Goal: Task Accomplishment & Management: Manage account settings

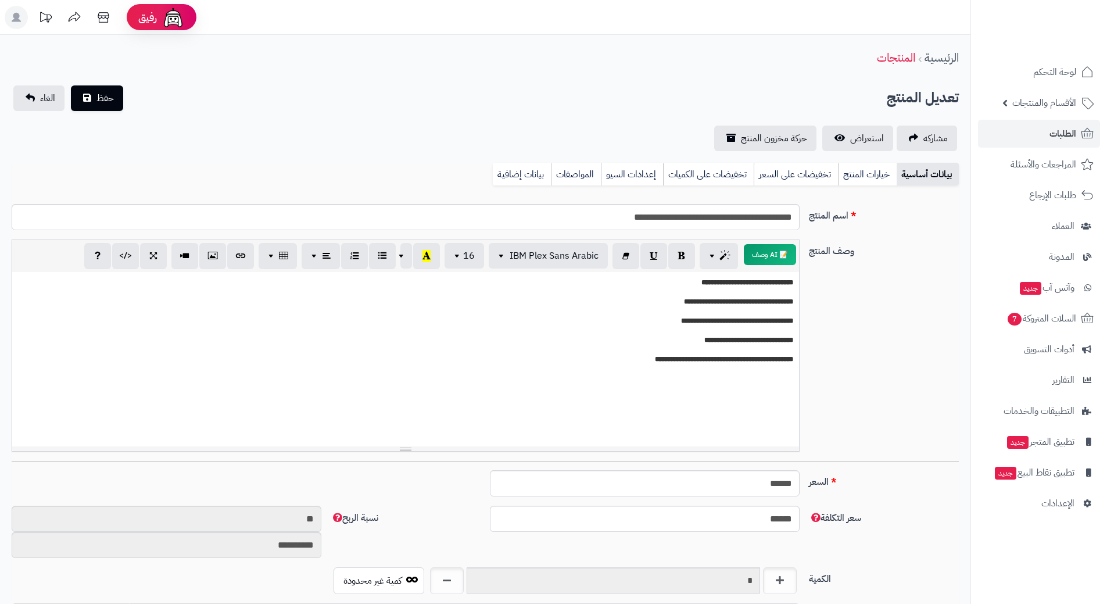
scroll to position [1011, 0]
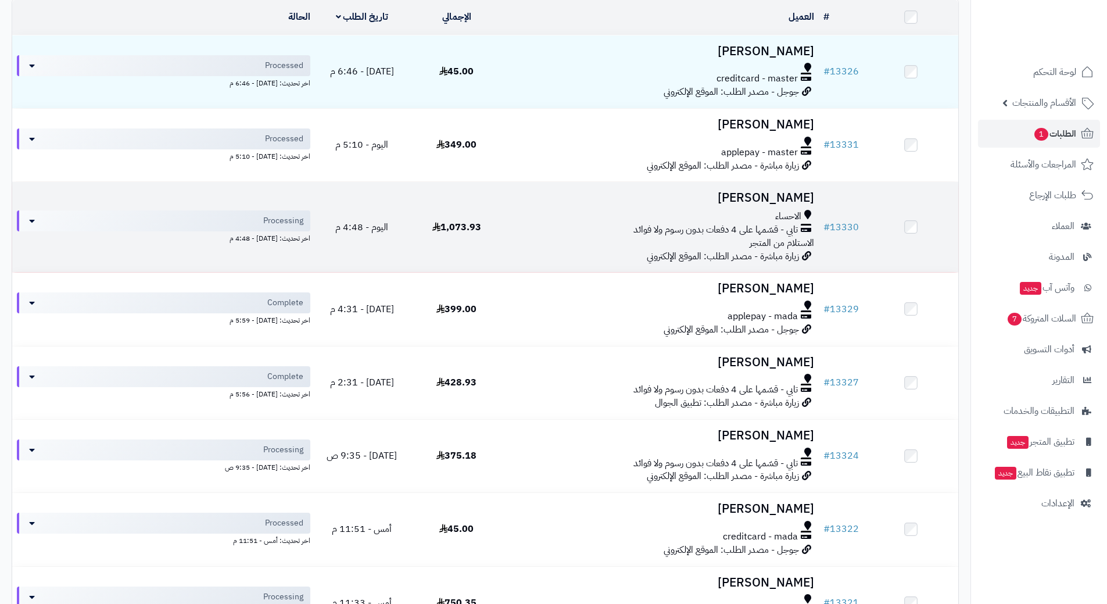
scroll to position [174, 0]
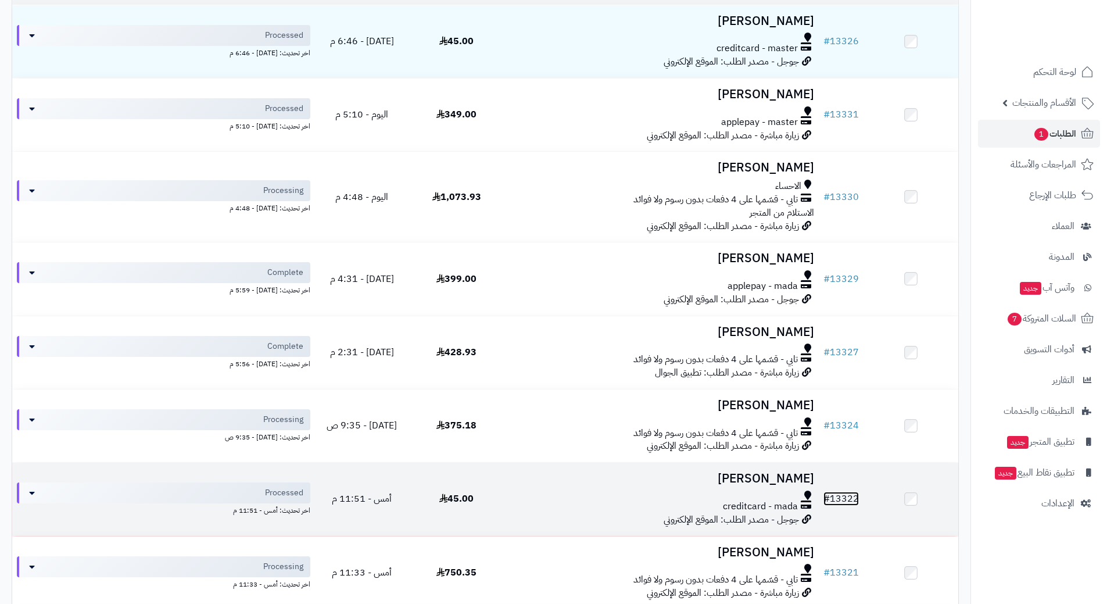
click at [852, 492] on link "# 13322" at bounding box center [840, 499] width 35 height 14
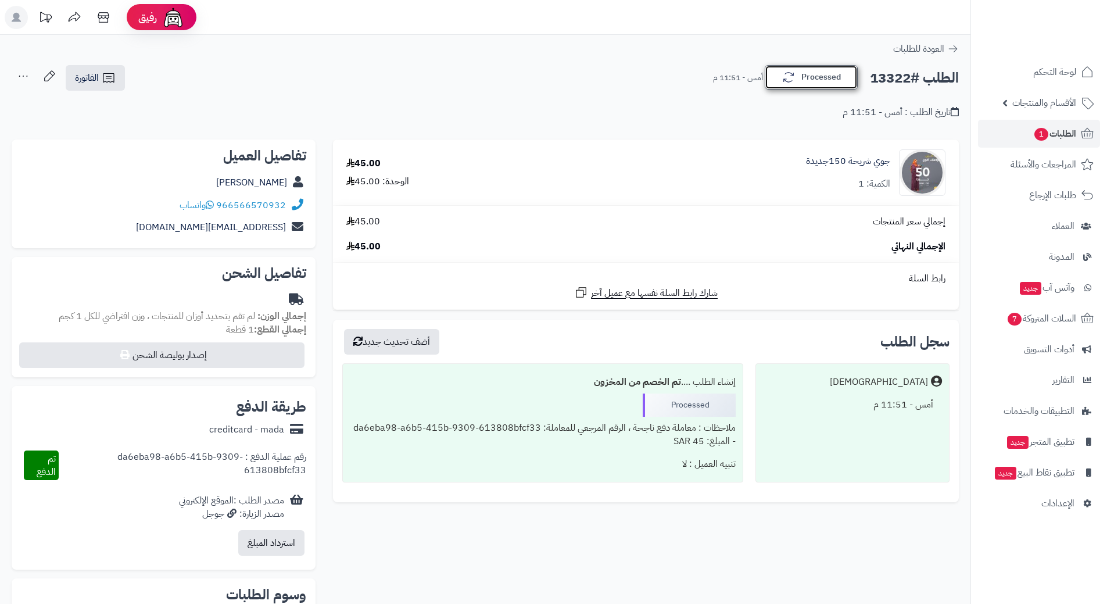
click at [847, 77] on button "Processed" at bounding box center [811, 77] width 93 height 24
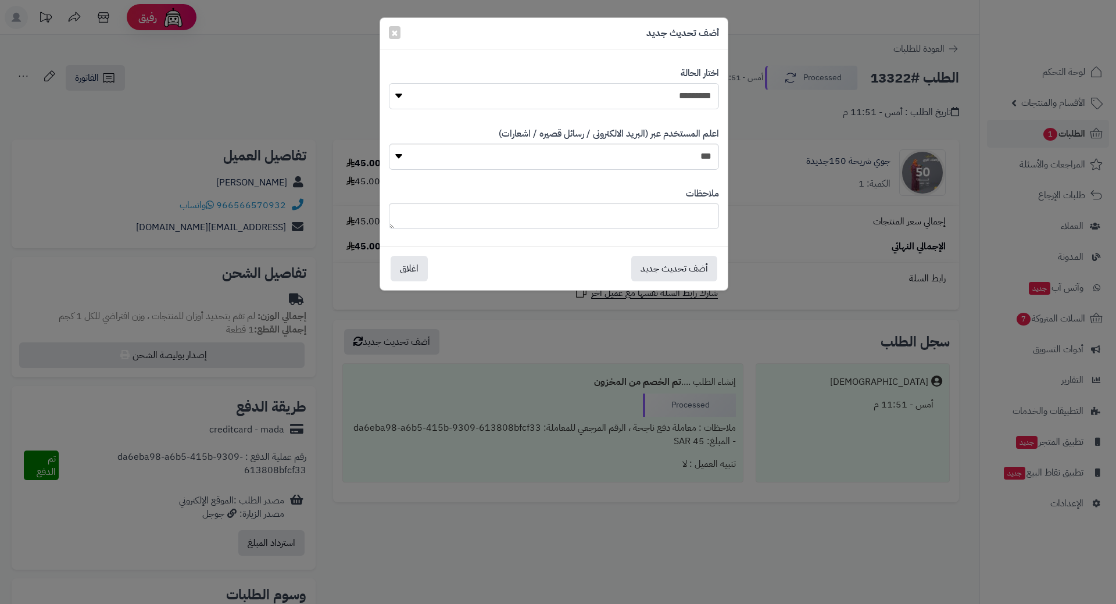
click at [693, 91] on select "**********" at bounding box center [554, 96] width 330 height 26
select select "*"
click at [389, 83] on select "**********" at bounding box center [554, 96] width 330 height 26
click at [671, 264] on button "أضف تحديث جديد" at bounding box center [674, 268] width 86 height 26
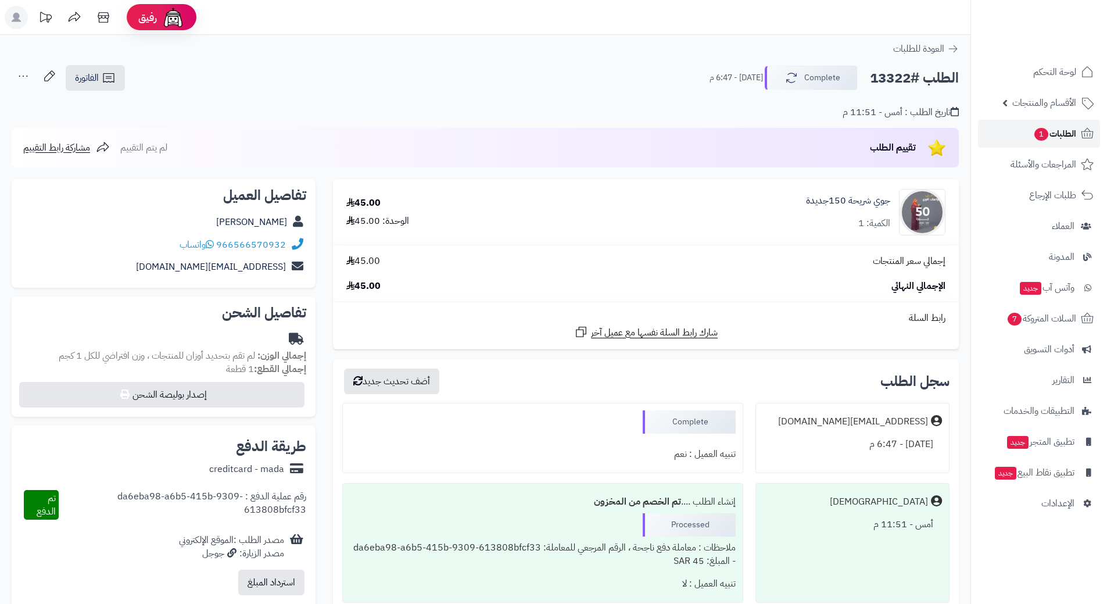
click at [1062, 128] on span "الطلبات 1" at bounding box center [1054, 134] width 43 height 16
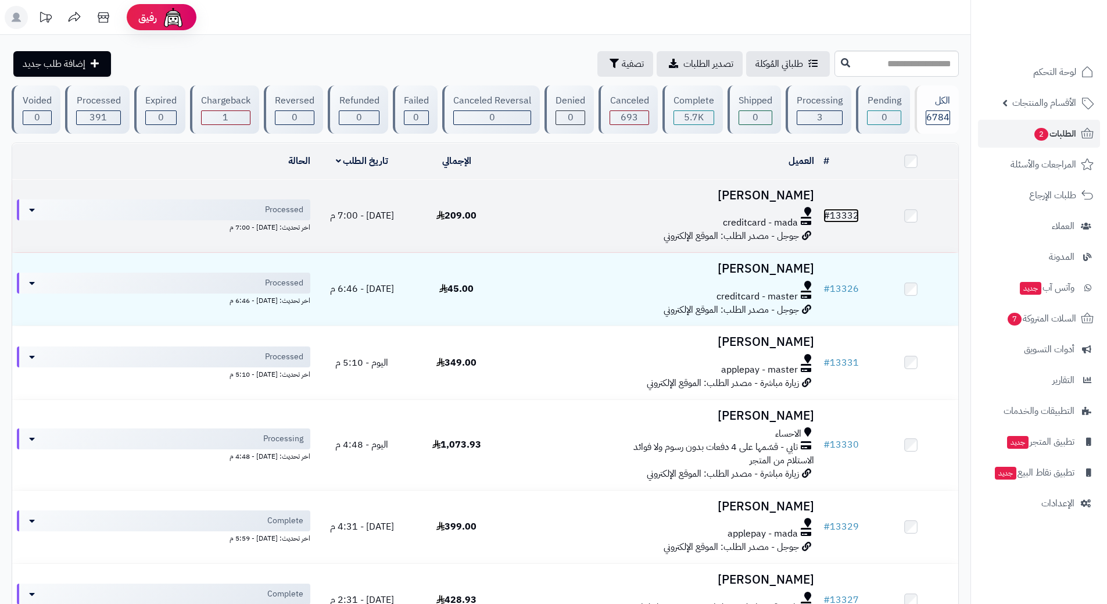
click at [841, 215] on link "# 13332" at bounding box center [840, 216] width 35 height 14
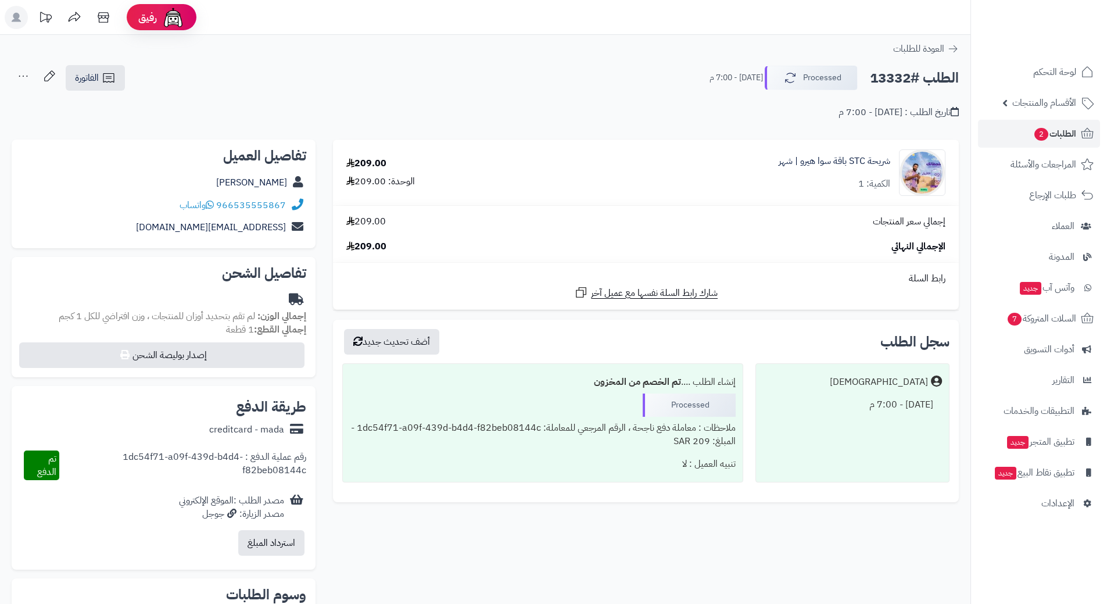
click at [902, 76] on h2 "الطلب #13332" at bounding box center [914, 78] width 89 height 24
copy div "الطلب #13332 Processed"
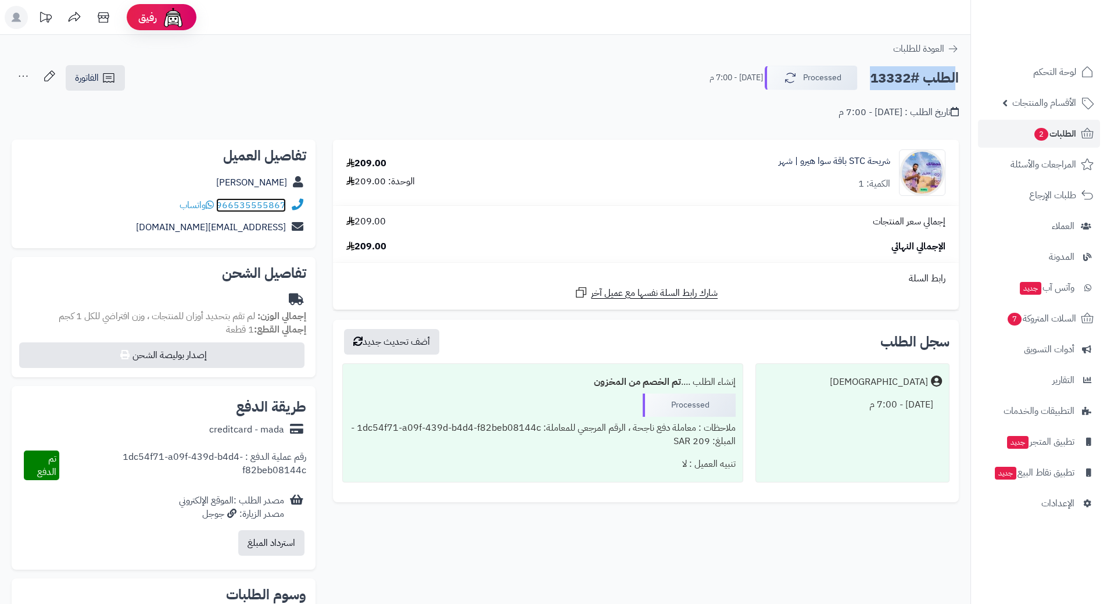
click at [257, 206] on link "966535555867" at bounding box center [251, 205] width 70 height 14
click at [838, 158] on link "شريحة STC باقة سوا هيرو | شهر" at bounding box center [835, 161] width 112 height 13
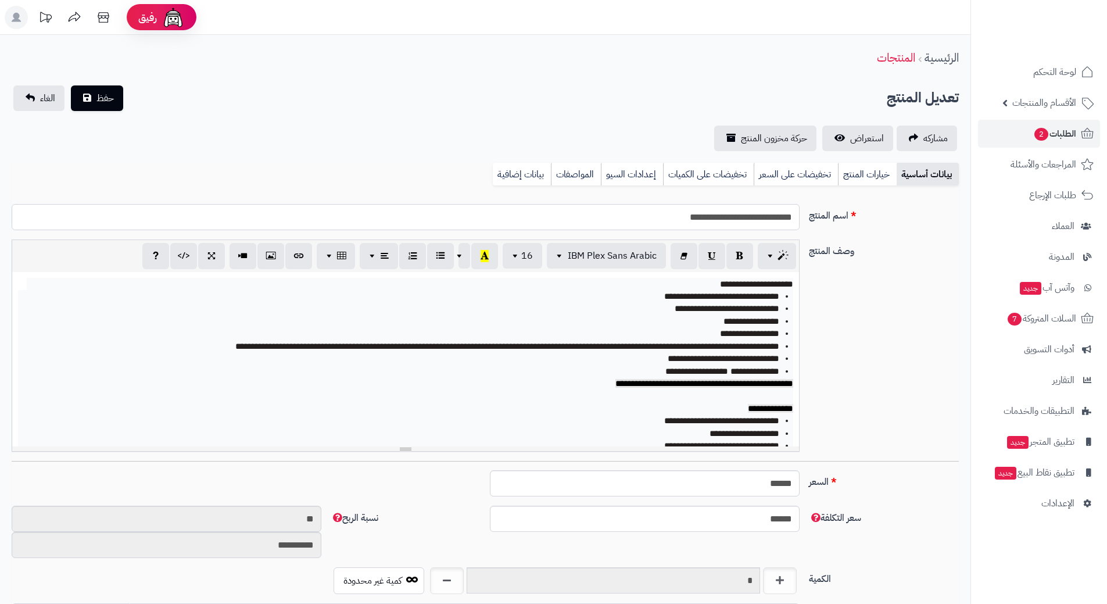
scroll to position [1011, 0]
drag, startPoint x: 0, startPoint y: 0, endPoint x: 773, endPoint y: 215, distance: 802.2
click at [773, 215] on input "**********" at bounding box center [406, 217] width 788 height 26
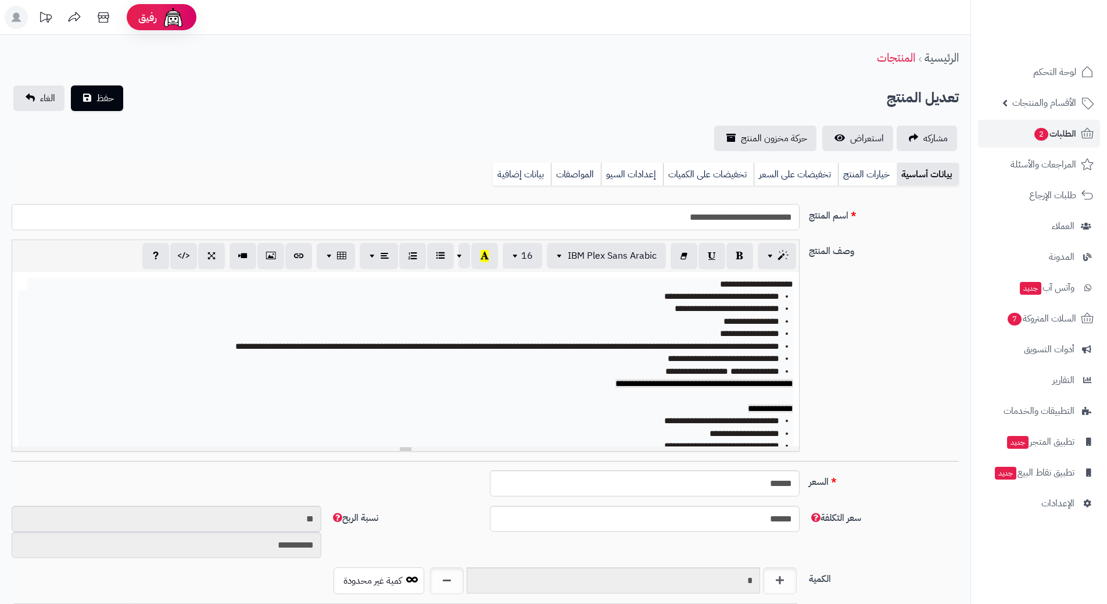
click at [773, 215] on input "**********" at bounding box center [406, 217] width 788 height 26
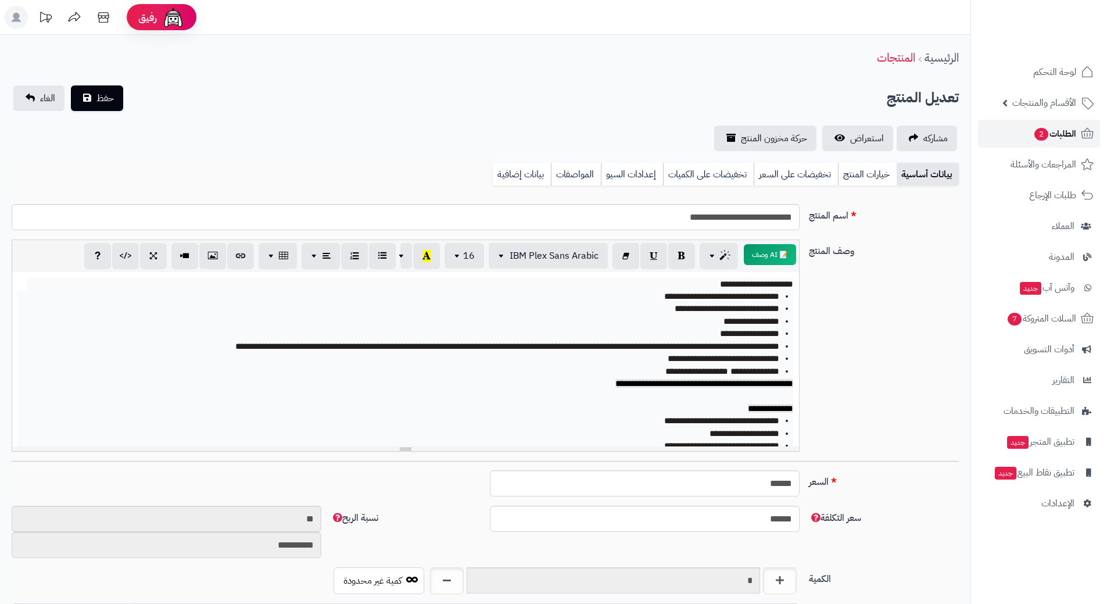
click at [1067, 126] on span "الطلبات 2" at bounding box center [1054, 134] width 43 height 16
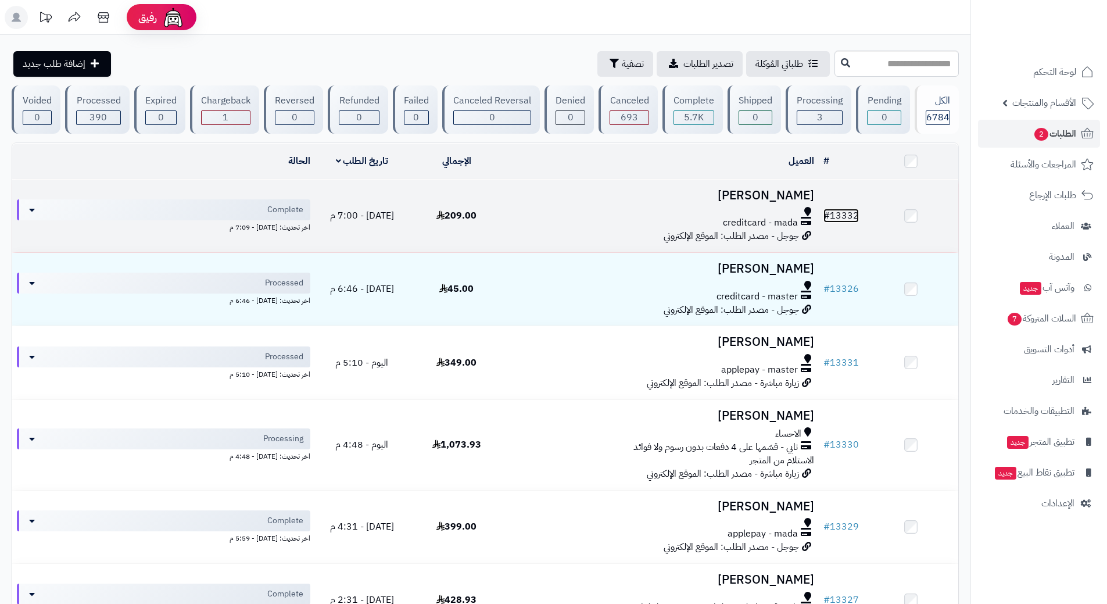
click at [844, 214] on link "# 13332" at bounding box center [840, 216] width 35 height 14
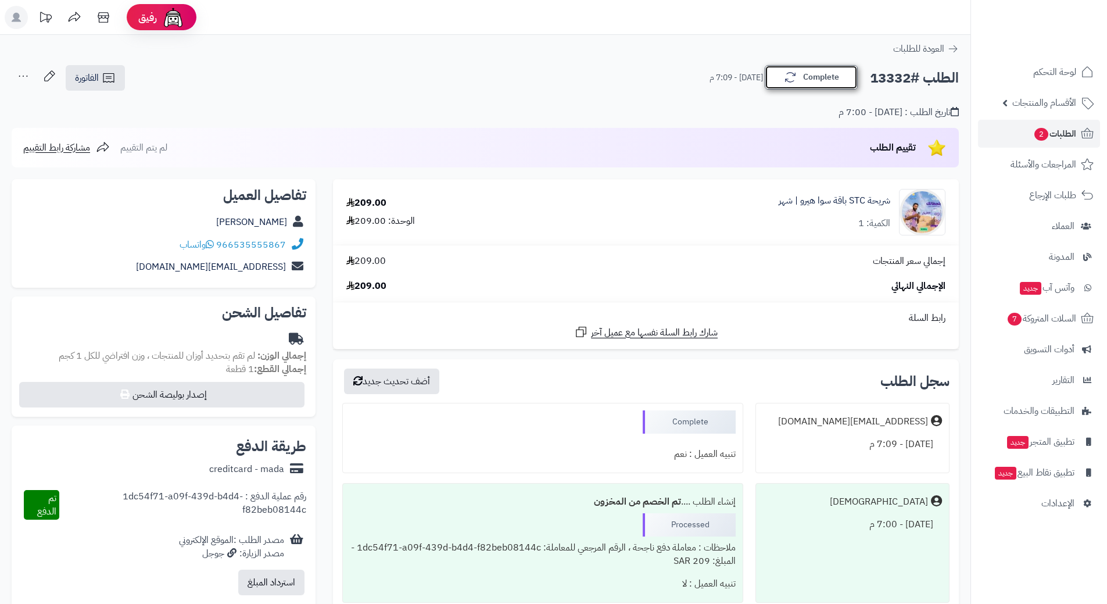
click at [818, 73] on button "Complete" at bounding box center [811, 77] width 93 height 24
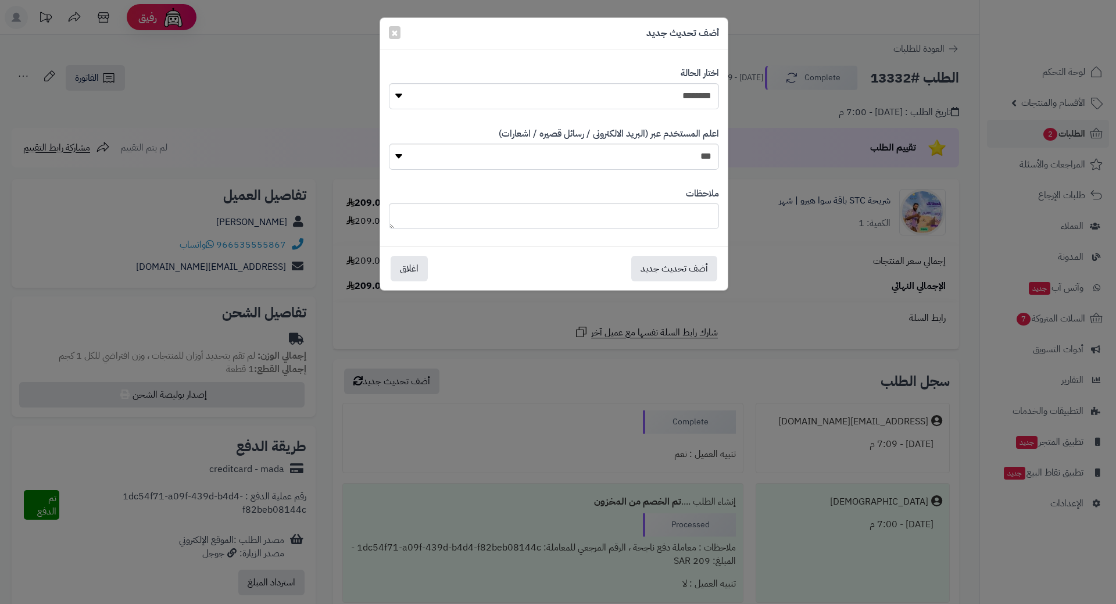
click at [819, 284] on div "**********" at bounding box center [558, 302] width 1116 height 604
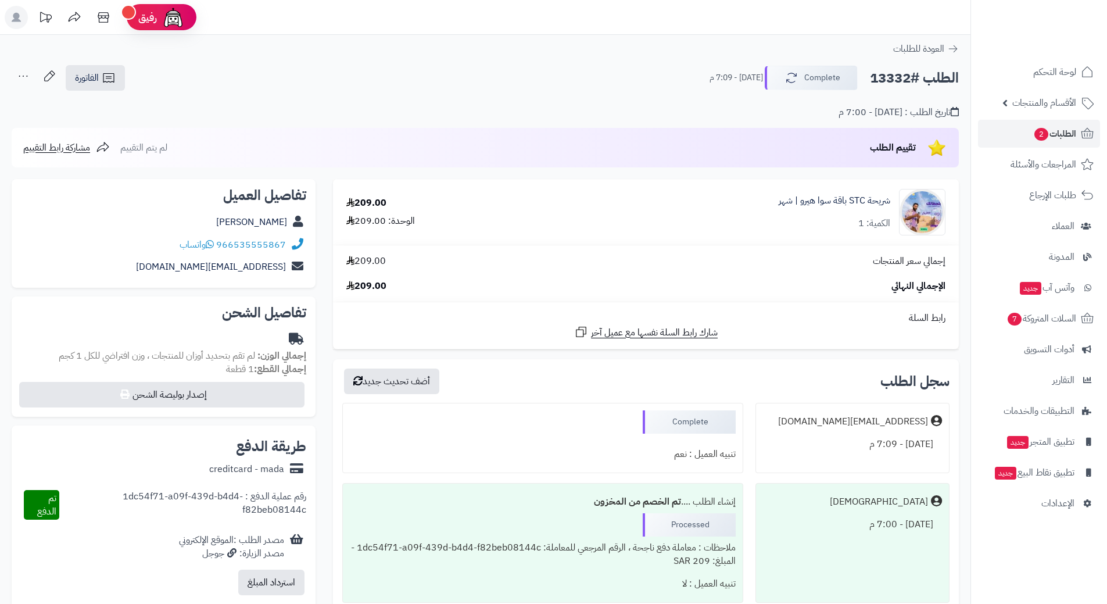
click at [893, 83] on h2 "الطلب #13332" at bounding box center [914, 78] width 89 height 24
copy h2 "13332"
click at [1058, 132] on span "الطلبات 2" at bounding box center [1054, 134] width 43 height 16
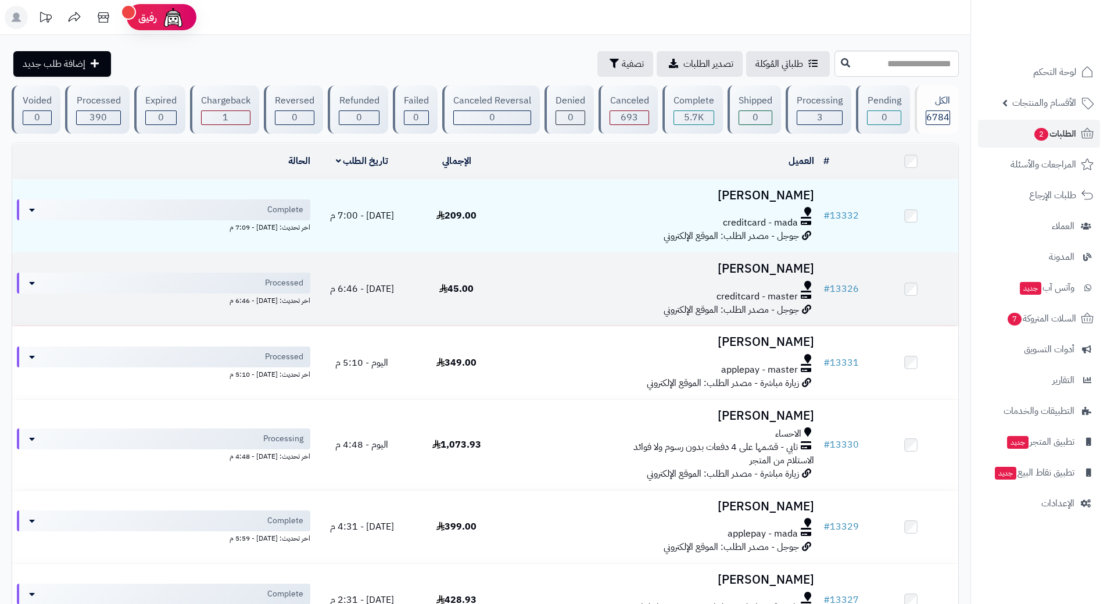
click at [859, 285] on td "# 13326" at bounding box center [841, 289] width 45 height 73
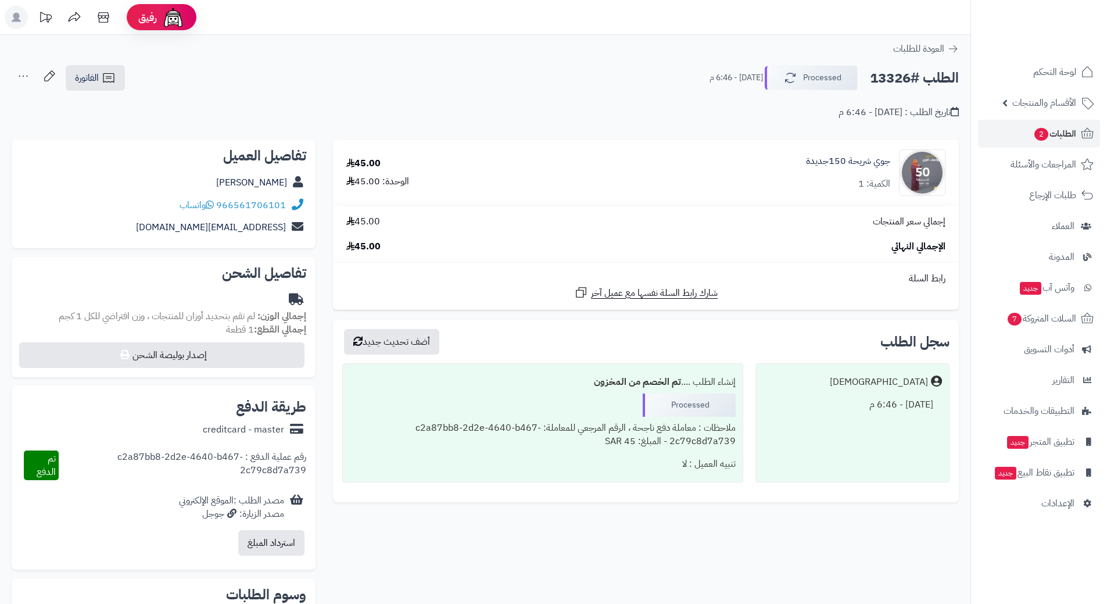
click at [922, 75] on h2 "الطلب #13326" at bounding box center [914, 78] width 89 height 24
copy div "الطلب #13326 Processed"
click at [276, 203] on link "966561706101" at bounding box center [251, 205] width 70 height 14
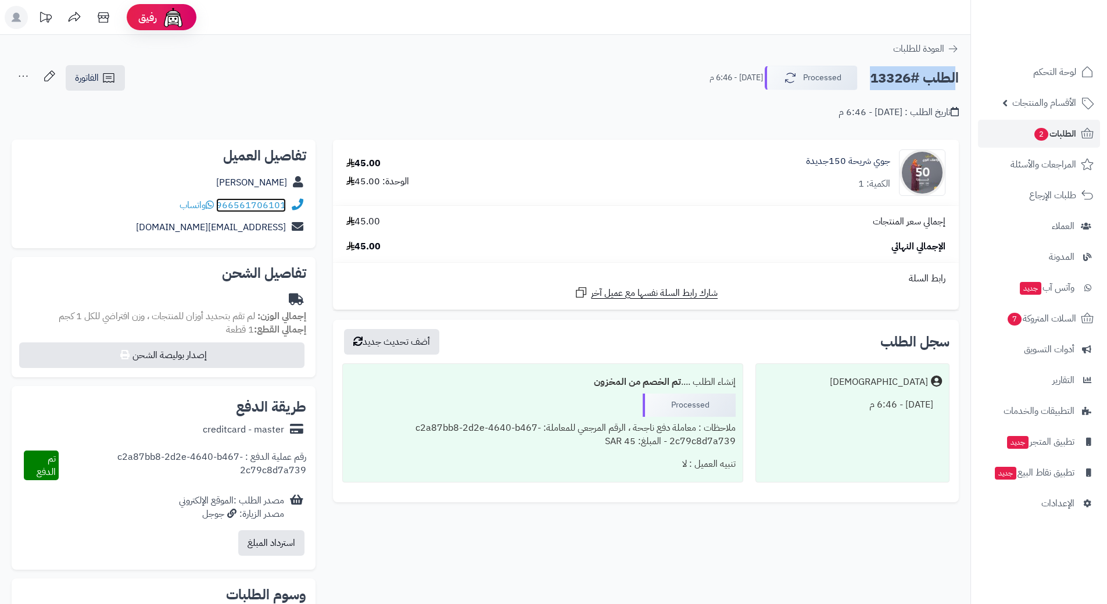
copy div "الطلب #13326 Processed"
click at [264, 200] on link "966561706101" at bounding box center [251, 205] width 70 height 14
click at [857, 164] on link "جوي شريحة 150جديدة" at bounding box center [848, 161] width 84 height 13
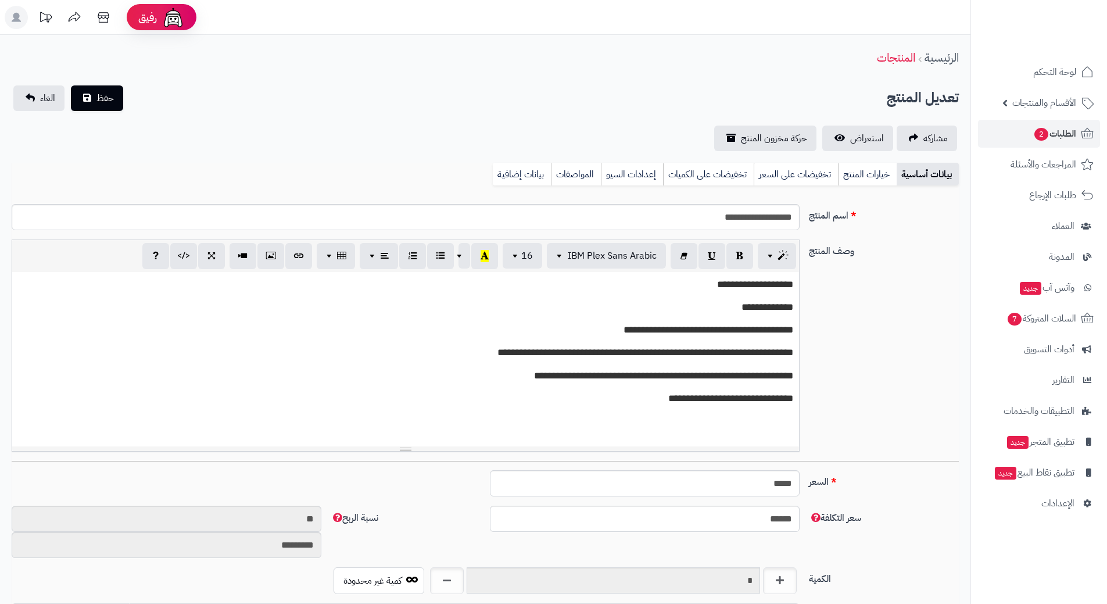
scroll to position [1011, 0]
click at [771, 220] on input "**********" at bounding box center [406, 217] width 788 height 26
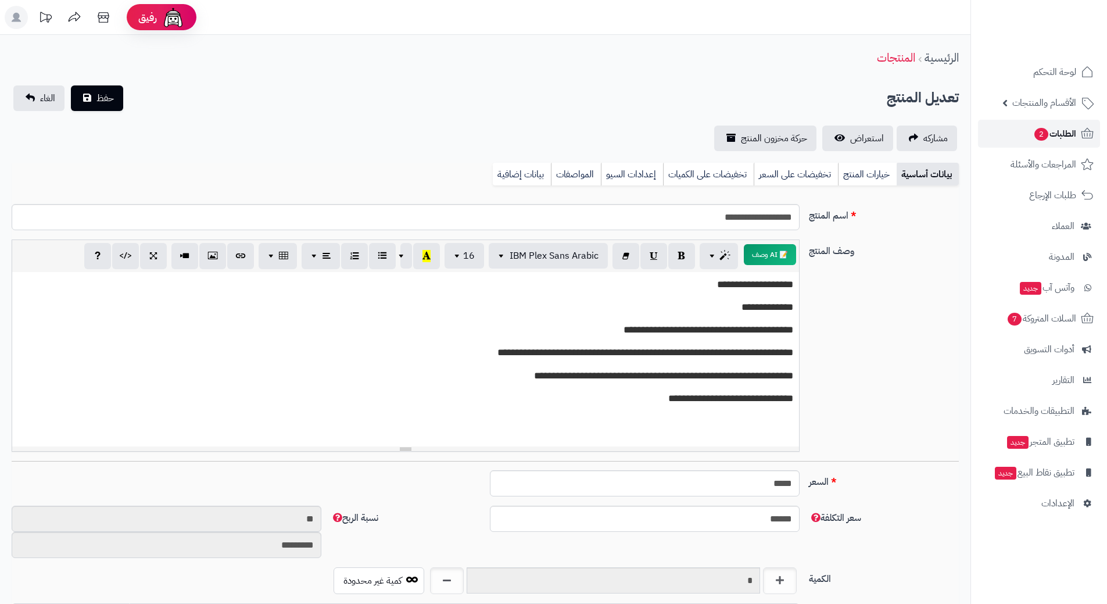
click at [1065, 135] on span "الطلبات 2" at bounding box center [1054, 134] width 43 height 16
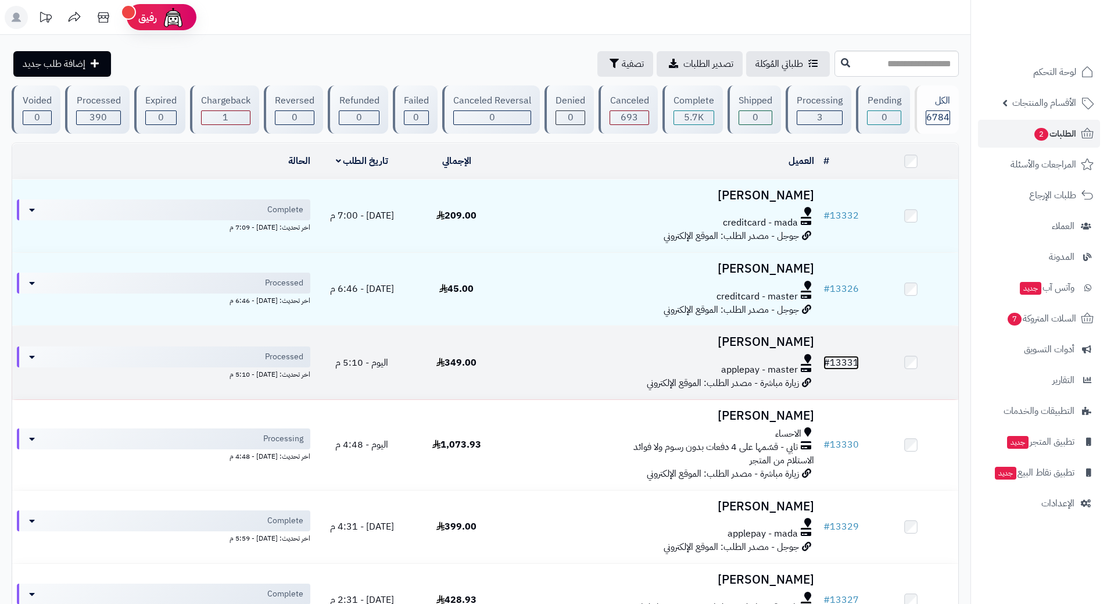
click at [858, 359] on link "# 13331" at bounding box center [840, 363] width 35 height 14
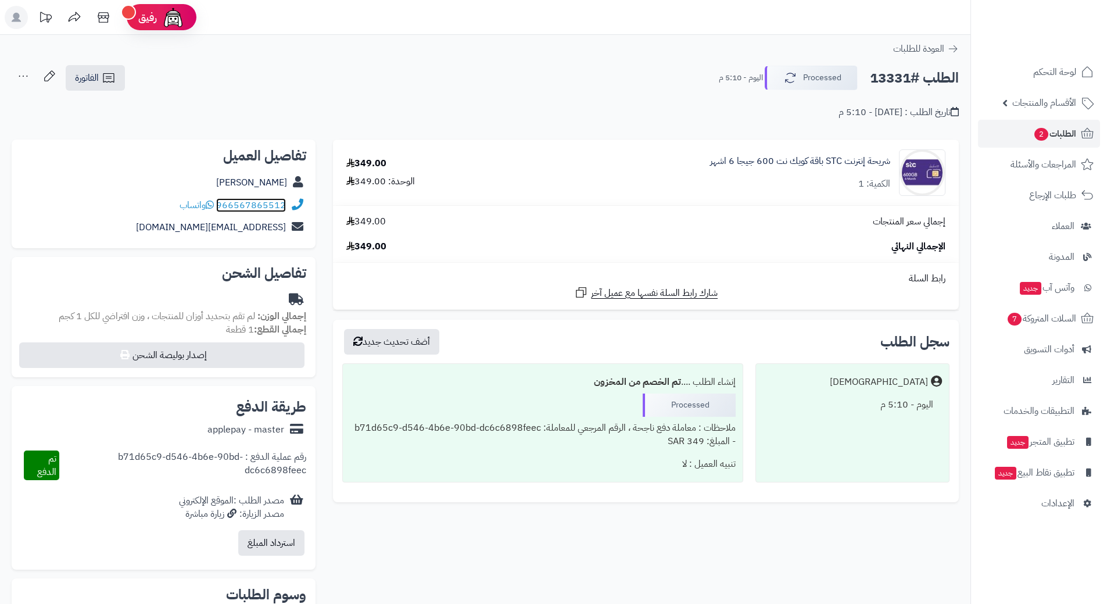
click at [282, 205] on link "966567865512" at bounding box center [251, 205] width 70 height 14
click at [1073, 137] on span "الطلبات 2" at bounding box center [1054, 134] width 43 height 16
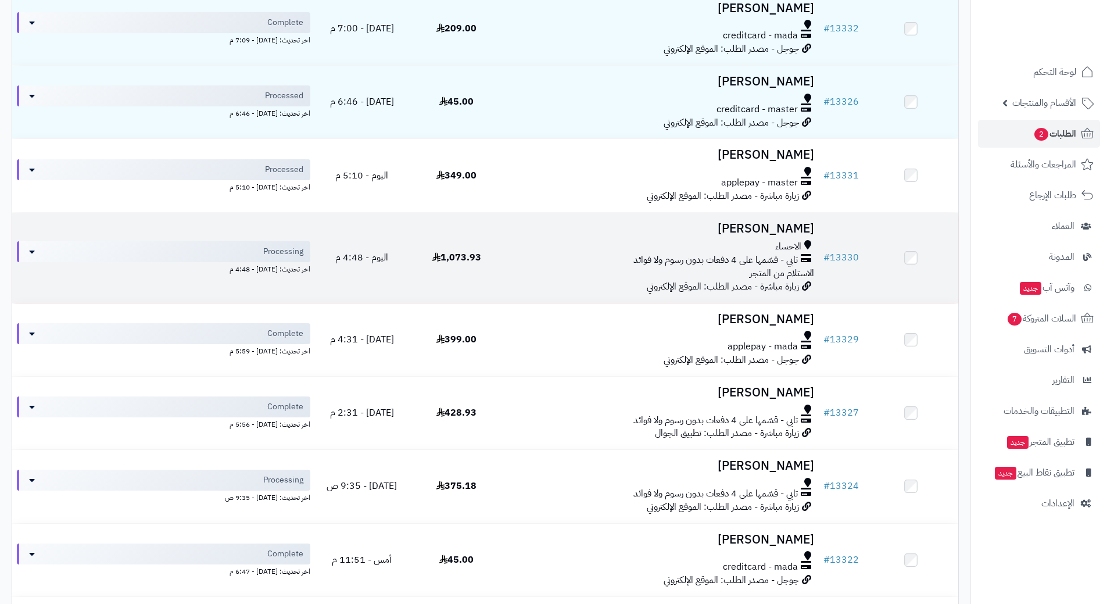
scroll to position [232, 0]
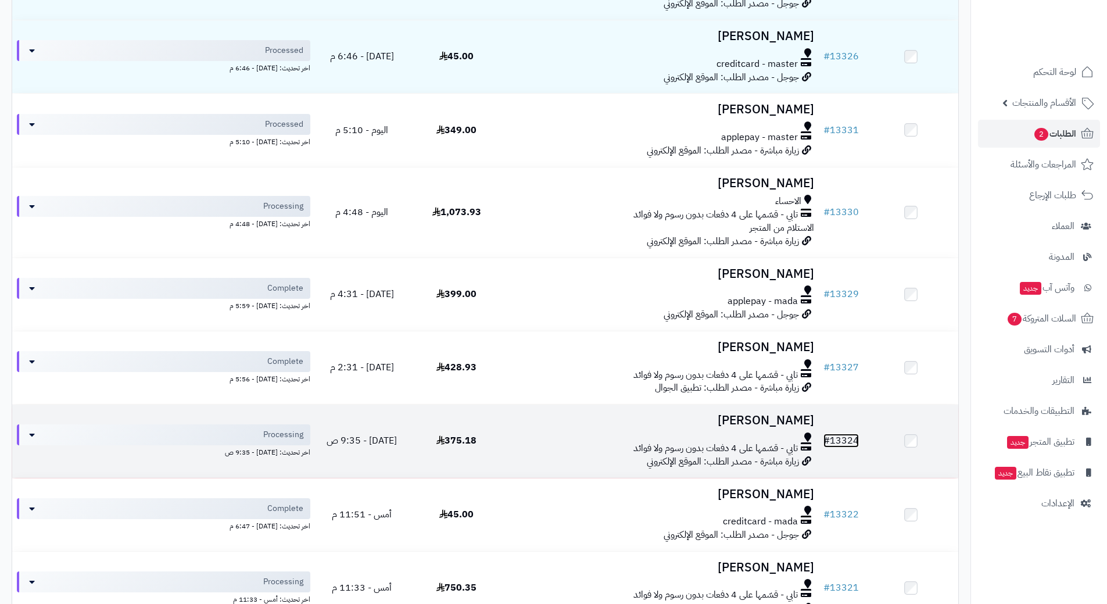
click at [847, 438] on link "# 13324" at bounding box center [840, 440] width 35 height 14
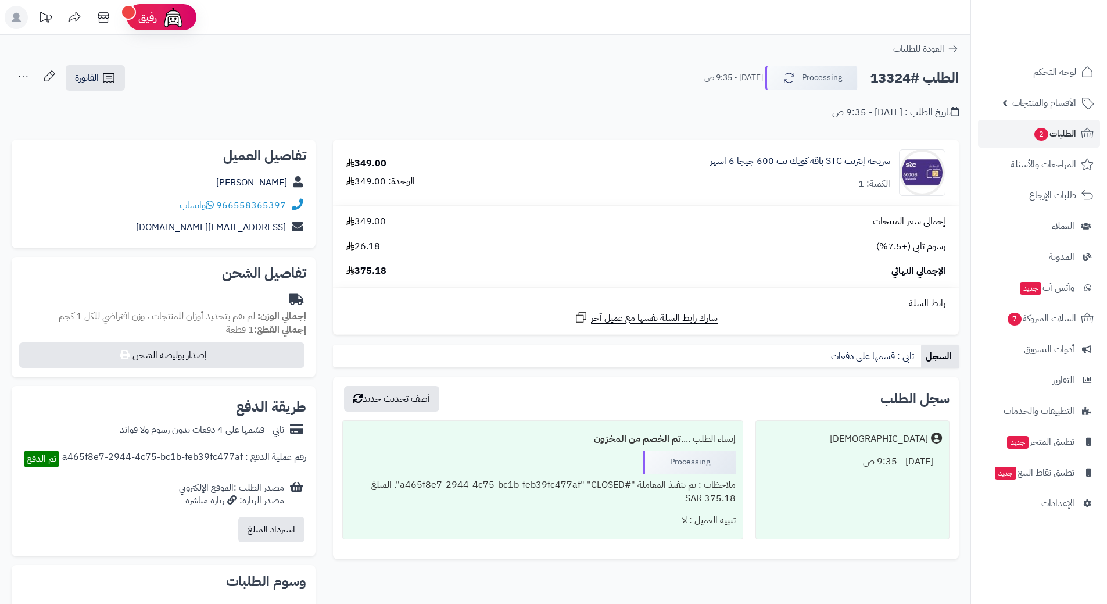
click at [893, 78] on h2 "الطلب #13324" at bounding box center [914, 78] width 89 height 24
copy div "الطلب #13324 Processing"
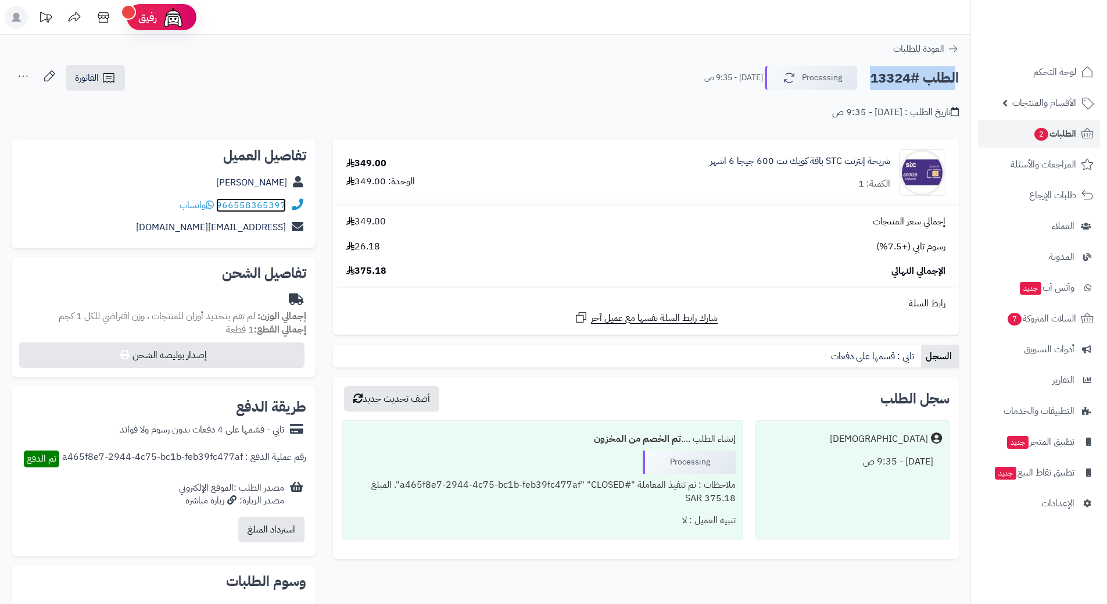
click at [269, 201] on link "966558365397" at bounding box center [251, 205] width 70 height 14
click at [1062, 132] on span "الطلبات 2" at bounding box center [1054, 134] width 43 height 16
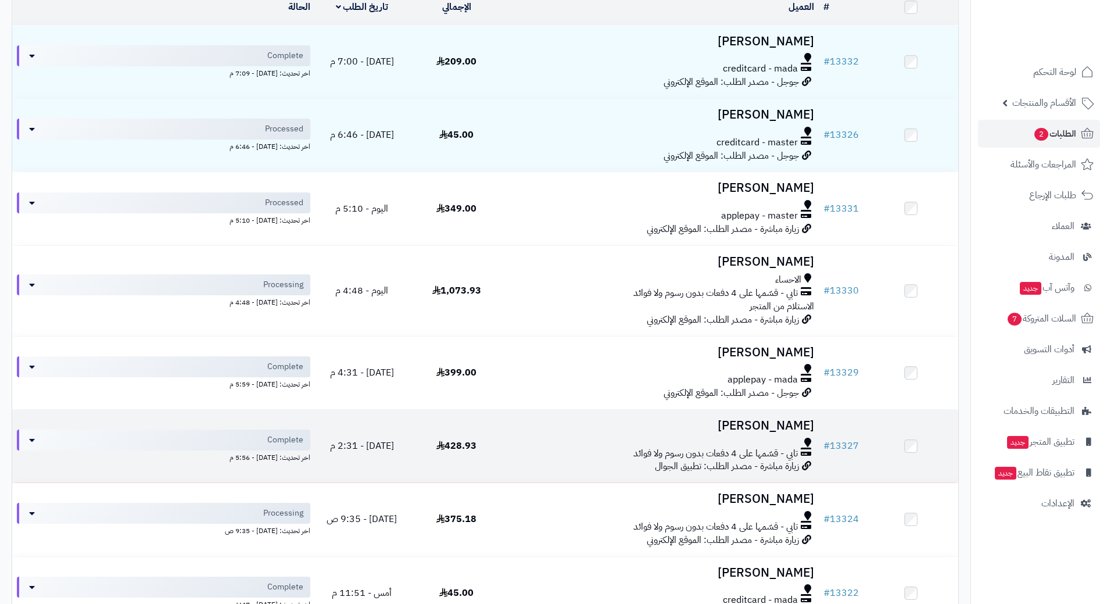
scroll to position [174, 0]
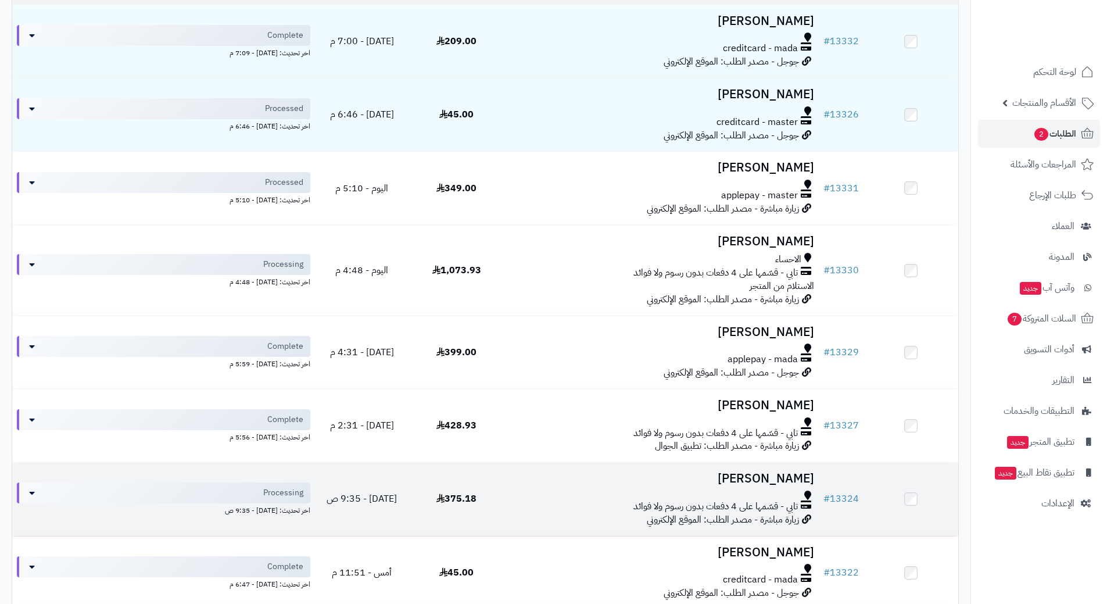
click at [855, 489] on td "# 13324" at bounding box center [841, 499] width 45 height 73
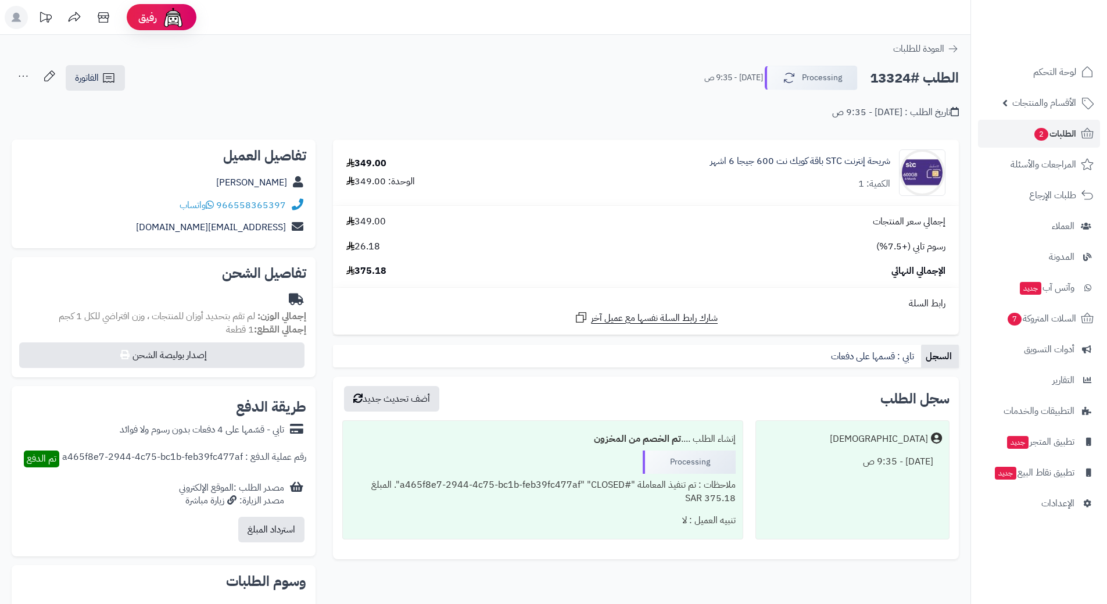
click at [905, 78] on h2 "الطلب #13324" at bounding box center [914, 78] width 89 height 24
copy div "الطلب #13324 Processing"
click at [282, 200] on link "966558365397" at bounding box center [251, 205] width 70 height 14
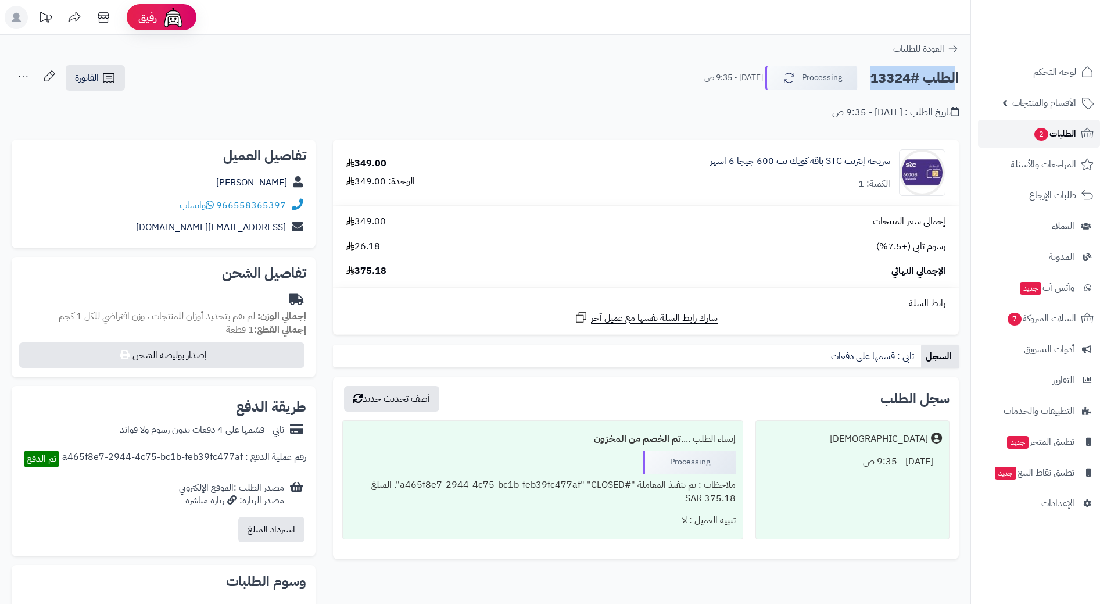
click at [1055, 131] on span "الطلبات 2" at bounding box center [1054, 134] width 43 height 16
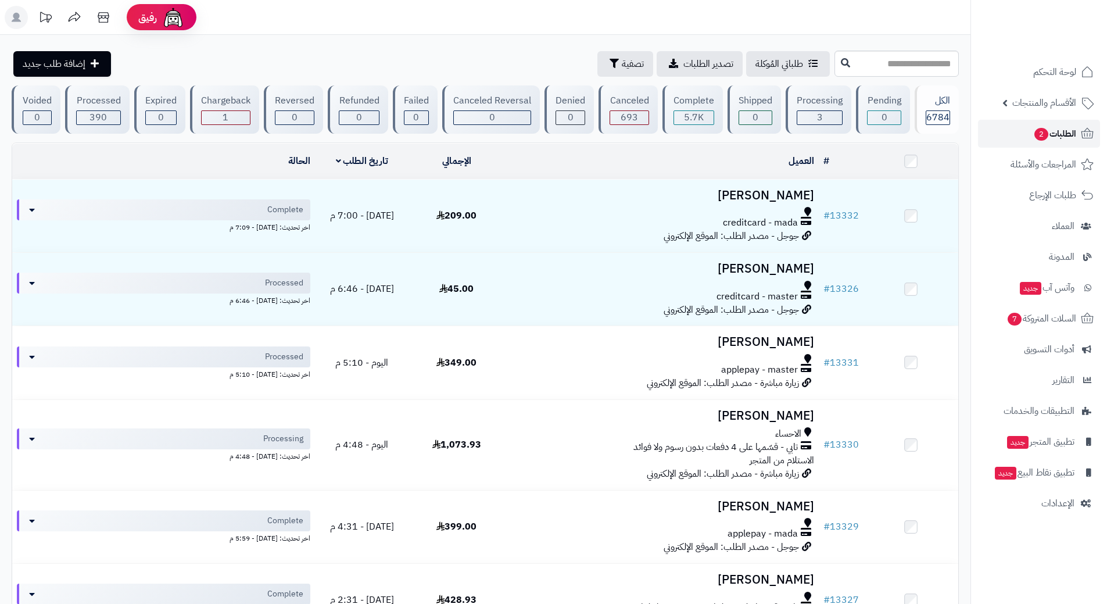
click at [1069, 127] on span "الطلبات 2" at bounding box center [1054, 134] width 43 height 16
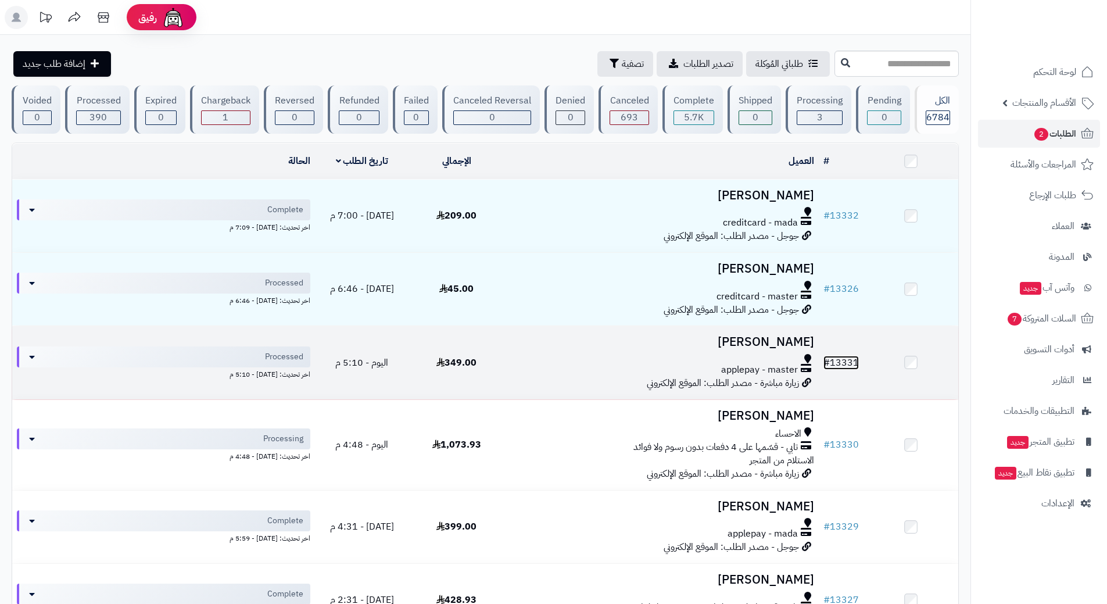
click at [851, 359] on link "# 13331" at bounding box center [840, 363] width 35 height 14
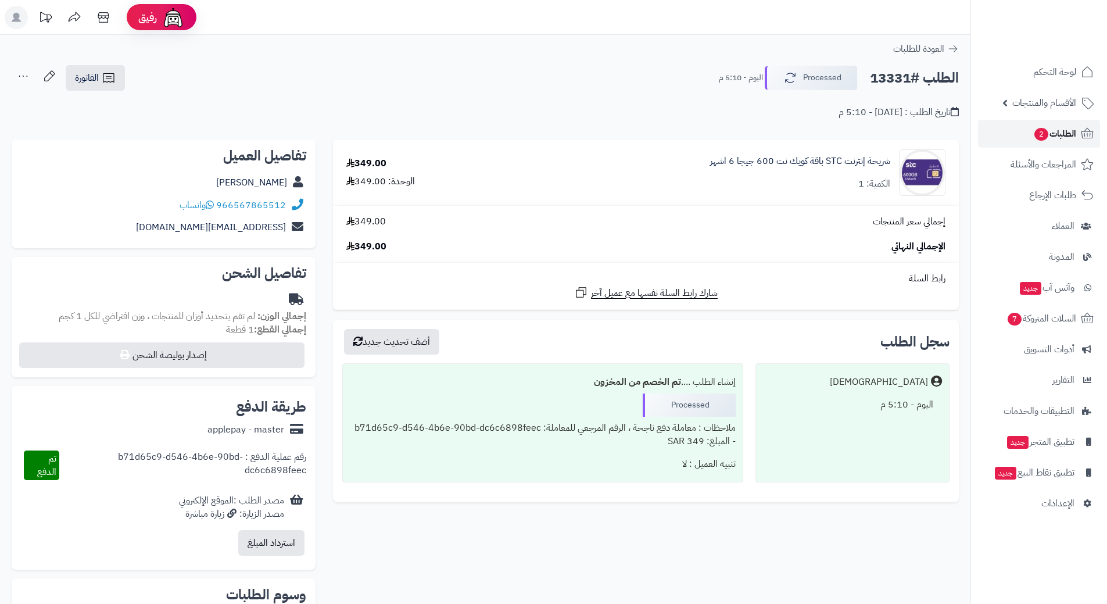
click at [1066, 134] on span "الطلبات 2" at bounding box center [1054, 134] width 43 height 16
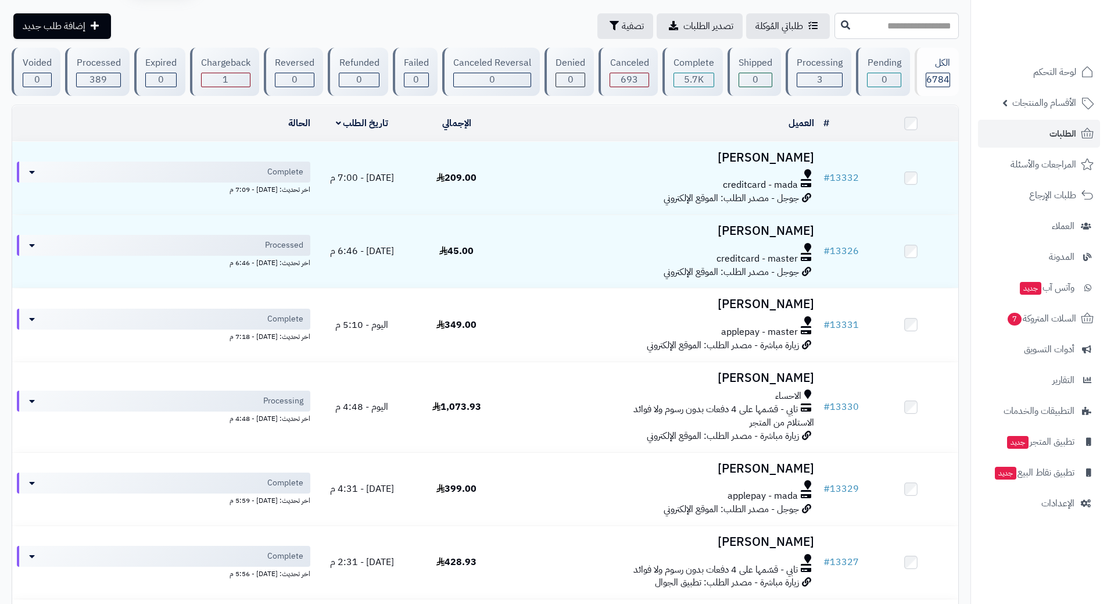
scroll to position [58, 0]
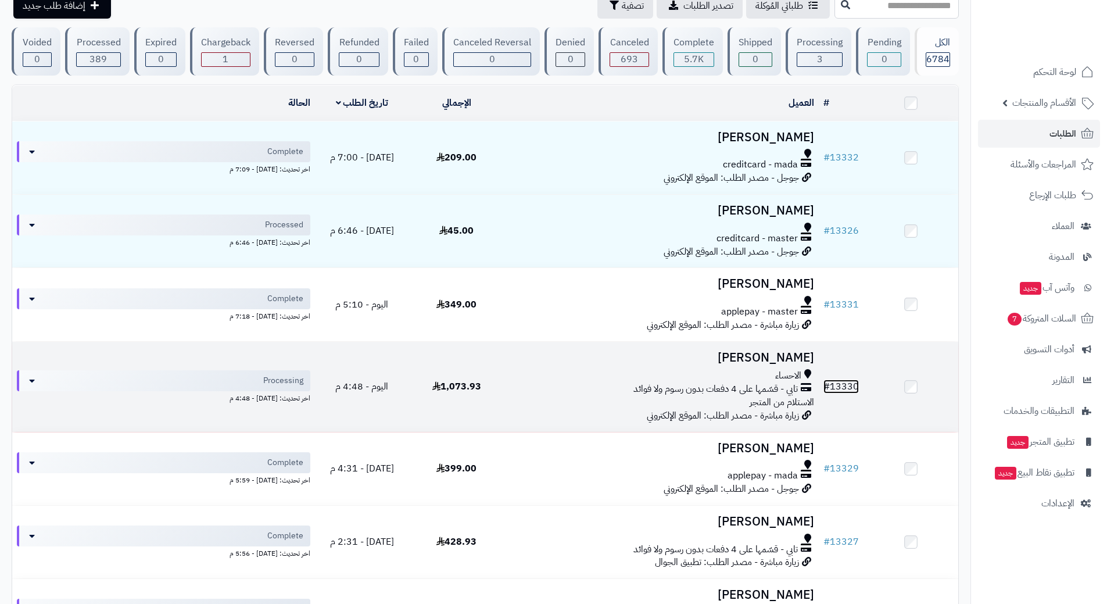
click at [853, 384] on link "# 13330" at bounding box center [840, 386] width 35 height 14
